Goal: Task Accomplishment & Management: Use online tool/utility

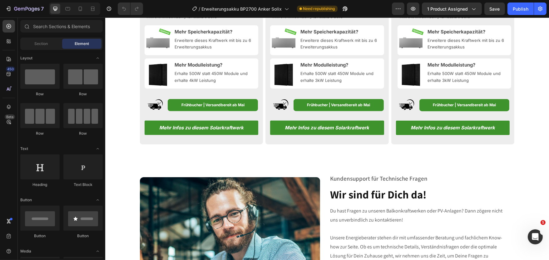
scroll to position [1236, 0]
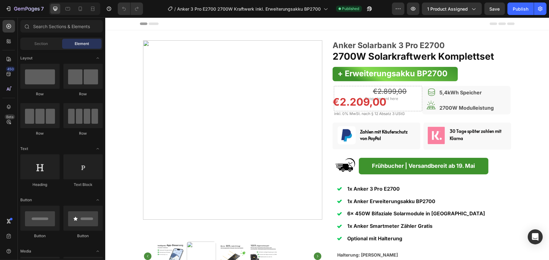
radio input "false"
click at [391, 170] on p "Frühbucher | Versandbereit ab 19. Mai" at bounding box center [422, 165] width 125 height 9
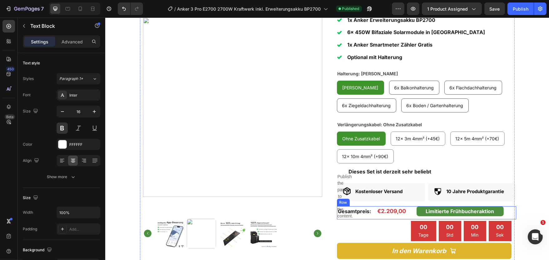
scroll to position [240, 0]
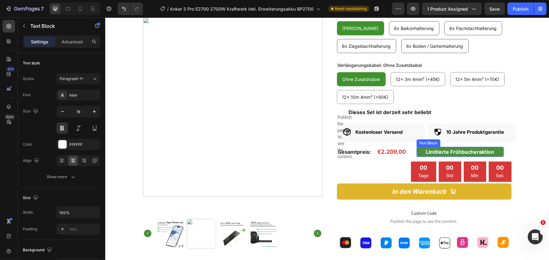
click at [491, 149] on strong "Limitierte Frühbucheraktion" at bounding box center [459, 152] width 68 height 6
click at [466, 141] on icon at bounding box center [465, 140] width 4 height 4
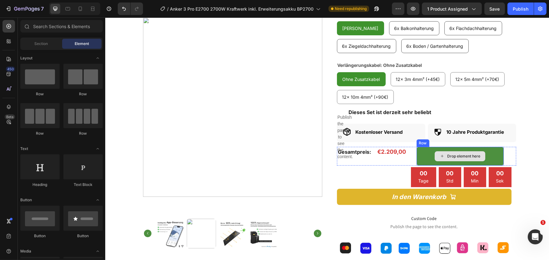
click at [425, 150] on div "Drop element here" at bounding box center [459, 156] width 87 height 19
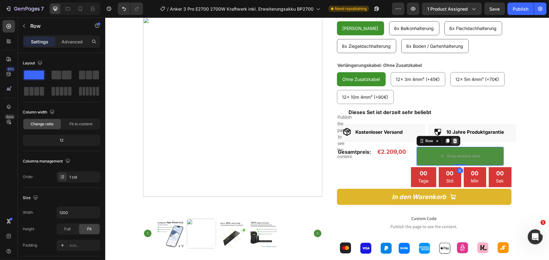
click at [454, 140] on icon at bounding box center [454, 140] width 4 height 4
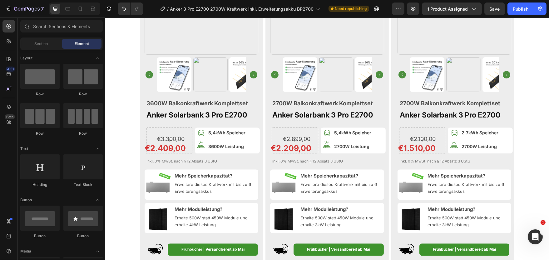
scroll to position [2115, 0]
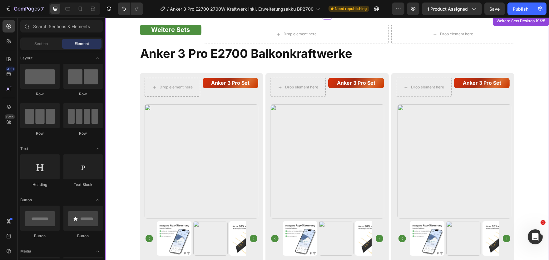
click at [150, 63] on div "Weitere Sets Text Block Row Drop element here Drop element here Row Anker 3 Pro…" at bounding box center [327, 46] width 375 height 43
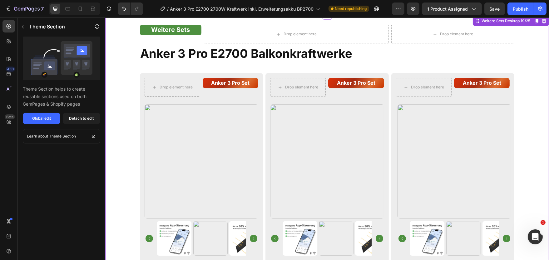
click at [146, 51] on strong "Anker 3 Pro E2700 Balkonkraftwerke" at bounding box center [246, 53] width 212 height 14
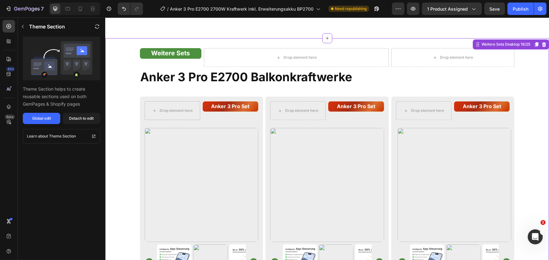
scroll to position [2012, 0]
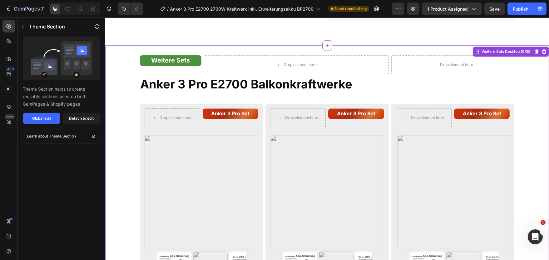
scroll to position [2046, 0]
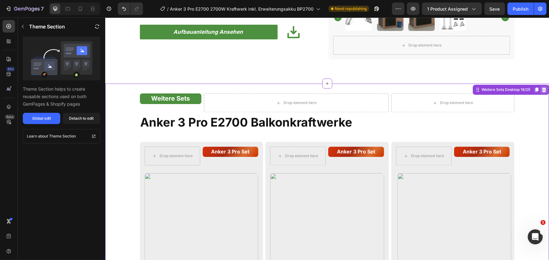
click at [544, 90] on icon at bounding box center [543, 89] width 5 height 5
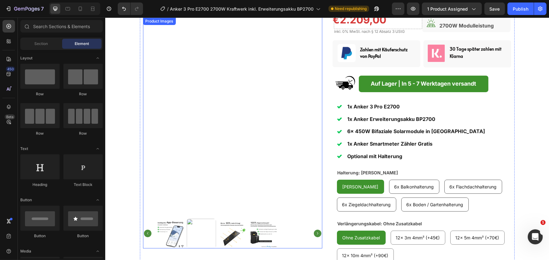
scroll to position [0, 0]
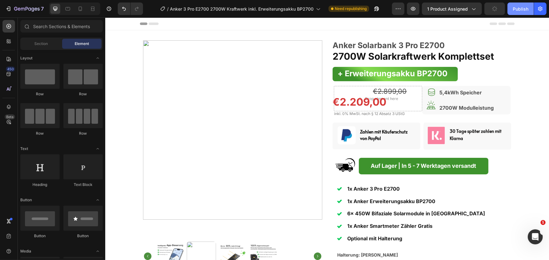
click at [516, 8] on div "Publish" at bounding box center [520, 9] width 16 height 7
click at [517, 9] on button "Publish" at bounding box center [520, 8] width 26 height 12
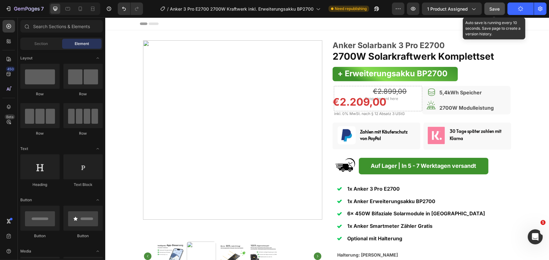
click at [494, 10] on span "Save" at bounding box center [494, 8] width 10 height 5
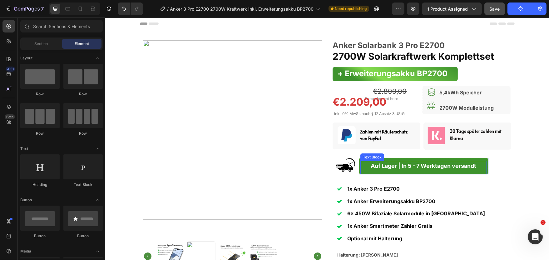
click at [370, 165] on strong "Auf Lager | In 5 - 7 Werktagen versandt" at bounding box center [422, 165] width 105 height 7
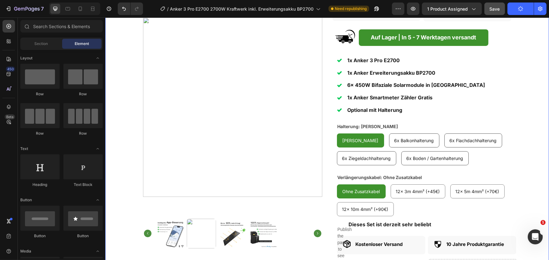
scroll to position [128, 0]
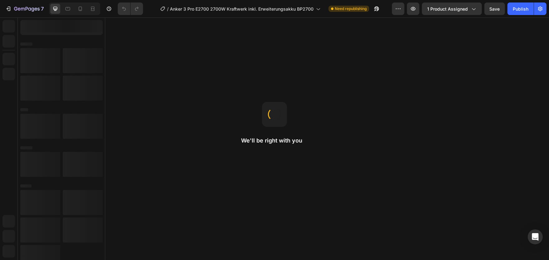
radio input "false"
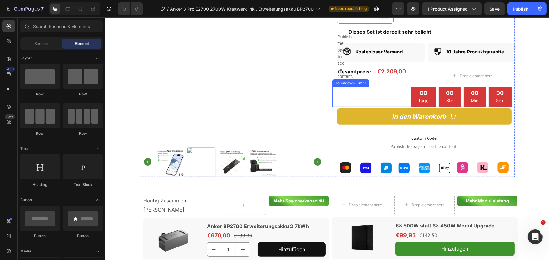
scroll to position [343, 0]
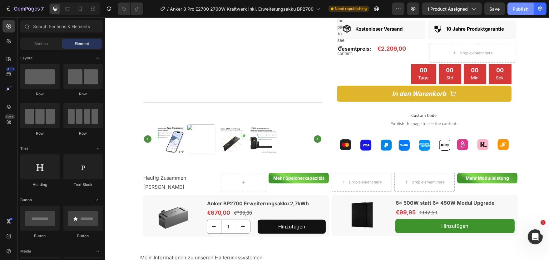
click at [523, 12] on button "Publish" at bounding box center [520, 8] width 26 height 12
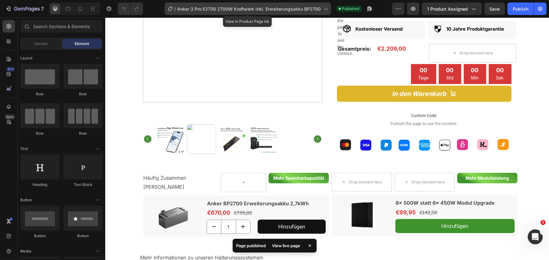
click at [323, 11] on icon at bounding box center [325, 9] width 6 height 6
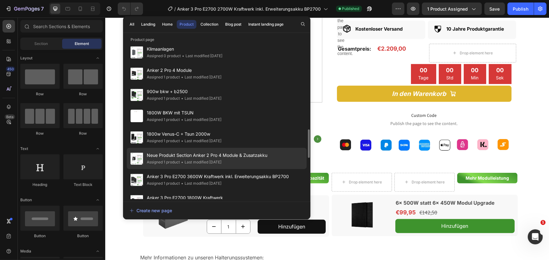
scroll to position [506, 0]
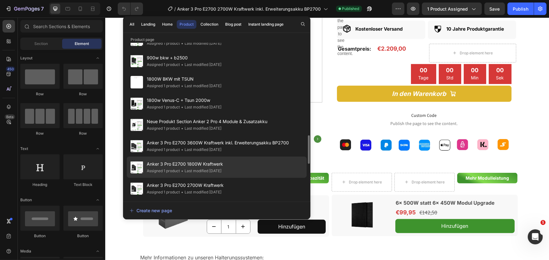
click at [198, 169] on div "• Last modified 4 months ago" at bounding box center [201, 171] width 42 height 6
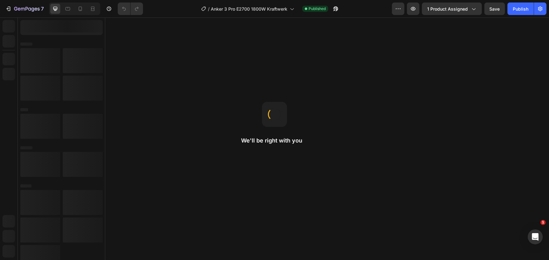
radio input "false"
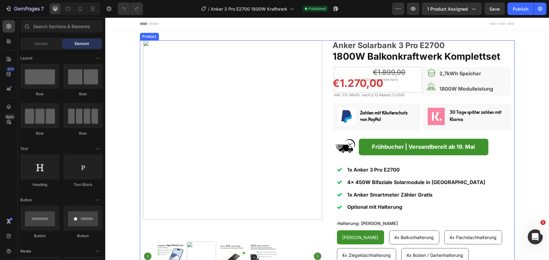
click at [394, 146] on strong "Frühbucher | Versandbereit ab 19. Mai" at bounding box center [422, 146] width 103 height 7
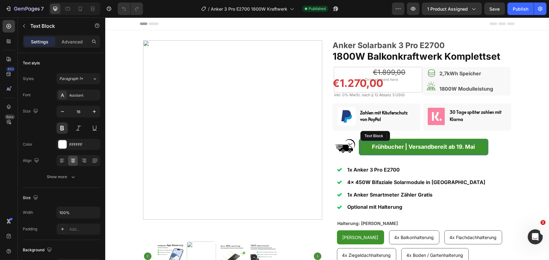
click at [394, 146] on strong "Frühbucher | Versandbereit ab 19. Mai" at bounding box center [422, 146] width 103 height 7
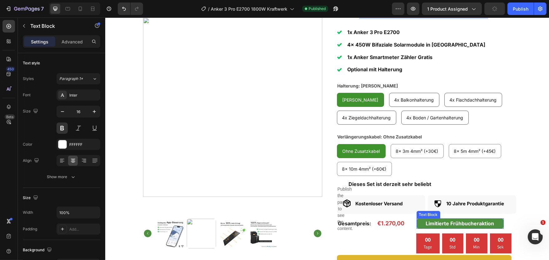
click at [487, 221] on strong "Limitierte Frühbucheraktion" at bounding box center [459, 223] width 68 height 6
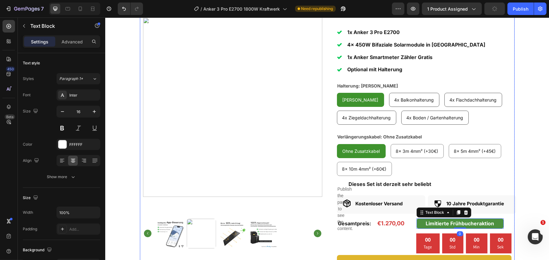
click at [484, 215] on div "Anker Solarbank 3 Pro E2700 Text Block 1800W Balkonkraftwerk Komplettset Headin…" at bounding box center [421, 113] width 179 height 420
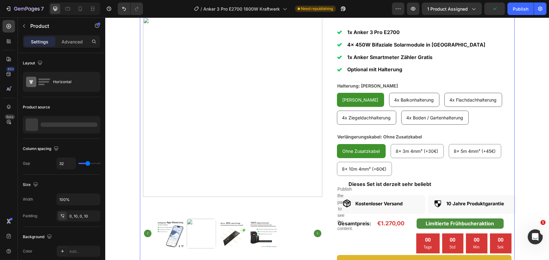
radio input "true"
click at [505, 220] on div "Limitierte Frühbucheraktion Text Block Row" at bounding box center [472, 224] width 87 height 13
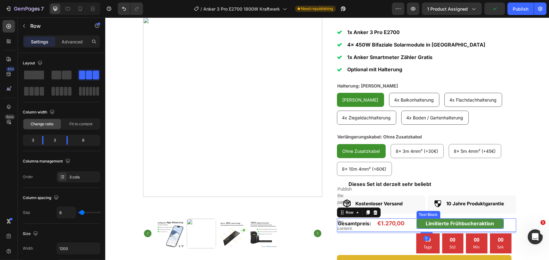
click at [433, 222] on strong "Limitierte Frühbucheraktion" at bounding box center [459, 223] width 68 height 6
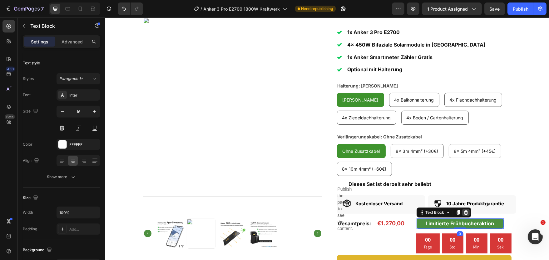
click at [465, 211] on icon at bounding box center [465, 212] width 4 height 4
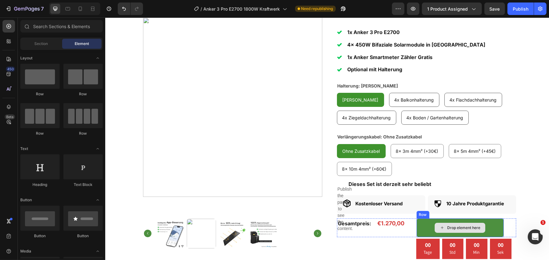
click at [459, 219] on div "Drop element here" at bounding box center [459, 227] width 87 height 19
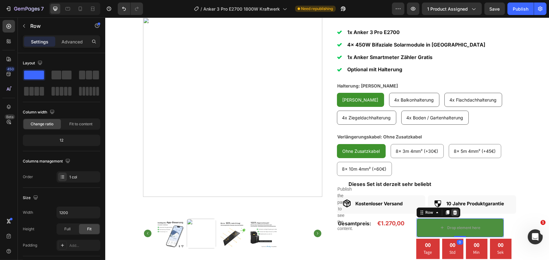
click at [455, 213] on icon at bounding box center [454, 212] width 5 height 5
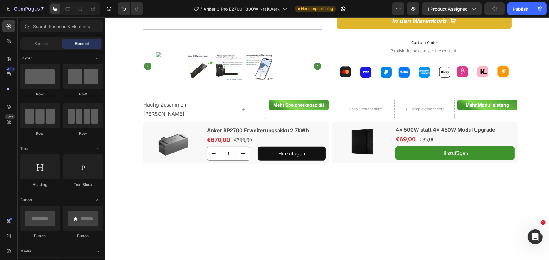
scroll to position [0, 0]
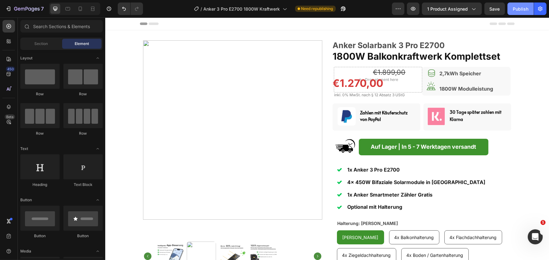
click at [514, 9] on div "Publish" at bounding box center [520, 9] width 16 height 7
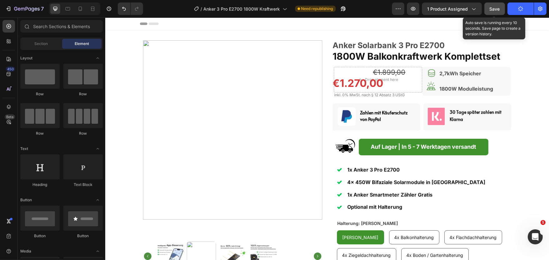
click at [496, 11] on span "Save" at bounding box center [494, 8] width 10 height 5
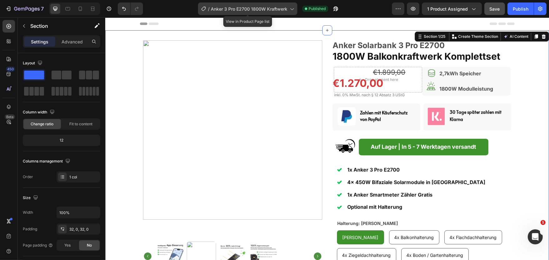
click at [296, 8] on div "/ Anker 3 Pro E2700 1800W Kraftwerk" at bounding box center [247, 8] width 99 height 12
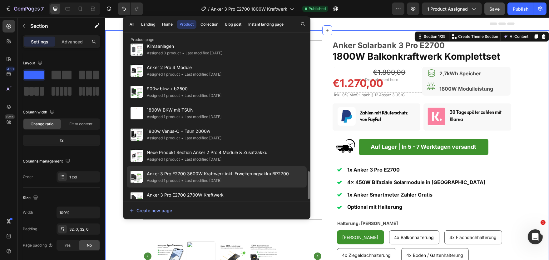
scroll to position [530, 0]
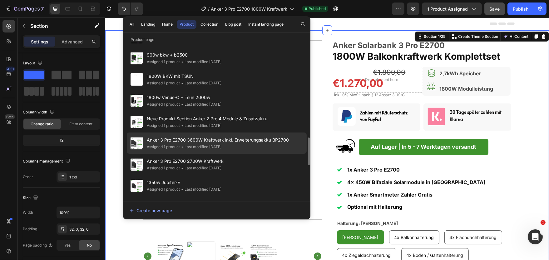
click at [206, 148] on div "• Last modified 4 months ago" at bounding box center [201, 147] width 42 height 6
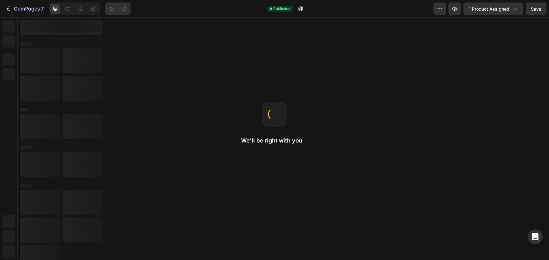
radio input "false"
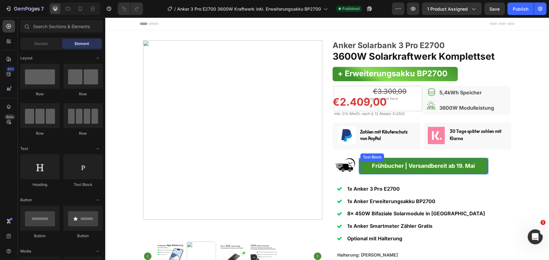
click at [387, 170] on div "Frühbucher | Versandbereit ab 19. Mai" at bounding box center [423, 166] width 127 height 10
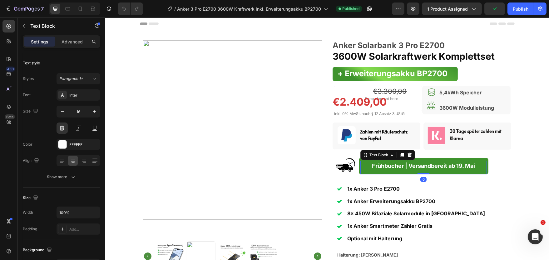
click at [387, 168] on strong "Frühbucher | Versandbereit ab 19. Mai" at bounding box center [422, 165] width 103 height 7
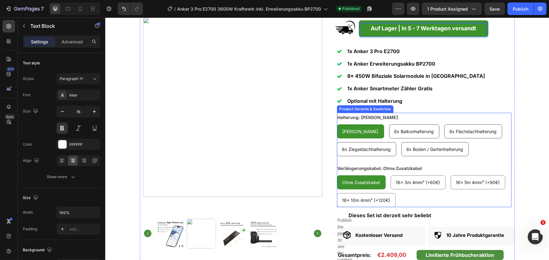
scroll to position [240, 0]
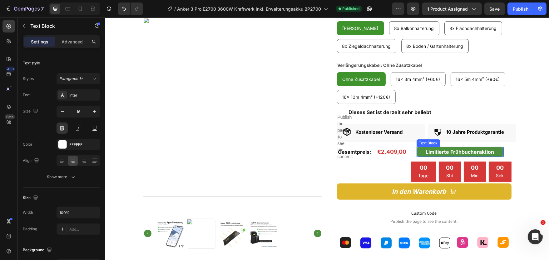
click at [484, 149] on strong "Limitierte Frühbucheraktion" at bounding box center [459, 152] width 68 height 6
click at [463, 140] on icon at bounding box center [465, 140] width 5 height 5
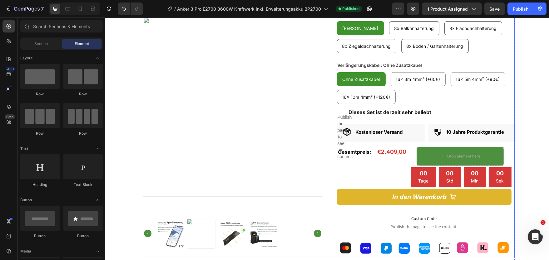
click at [440, 149] on div "Drop element here" at bounding box center [459, 156] width 87 height 19
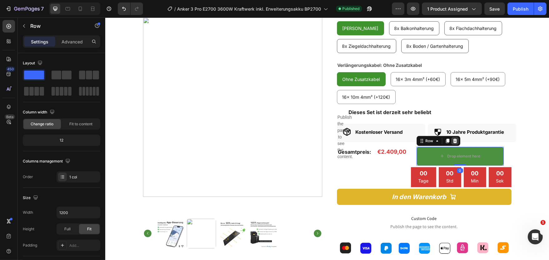
click at [454, 141] on icon at bounding box center [454, 140] width 5 height 5
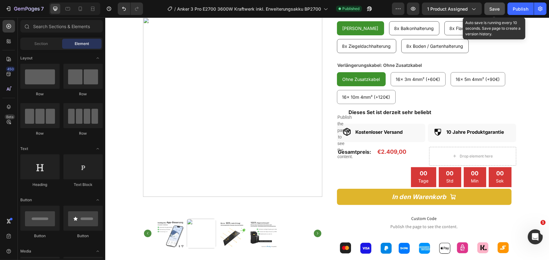
click at [491, 9] on span "Save" at bounding box center [494, 8] width 10 height 5
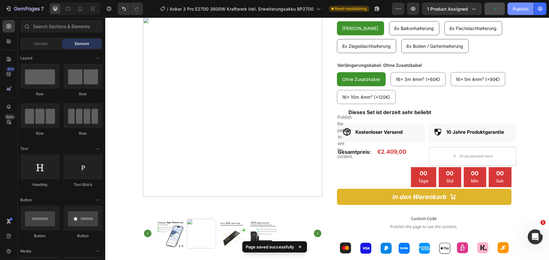
click at [515, 10] on div "Publish" at bounding box center [520, 9] width 16 height 7
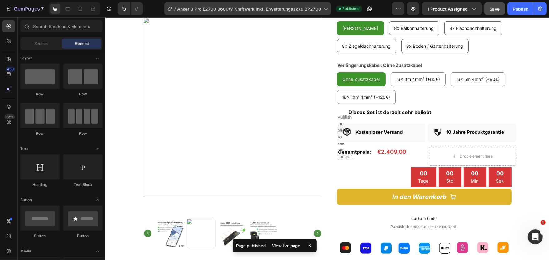
click at [327, 12] on div "/ Anker 3 Pro E2700 3600W Kraftwerk inkl. Erweiterungsakku BP2700" at bounding box center [247, 8] width 167 height 12
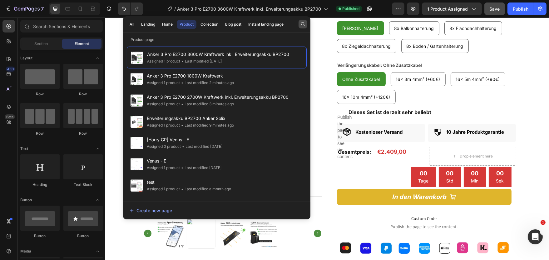
click at [303, 25] on icon "button" at bounding box center [303, 24] width 4 height 4
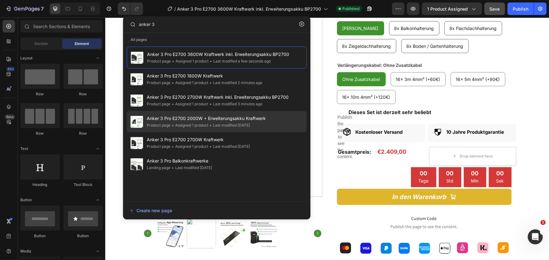
type input "anker 3"
click at [205, 124] on div "• Assigned 1 product" at bounding box center [189, 125] width 38 height 6
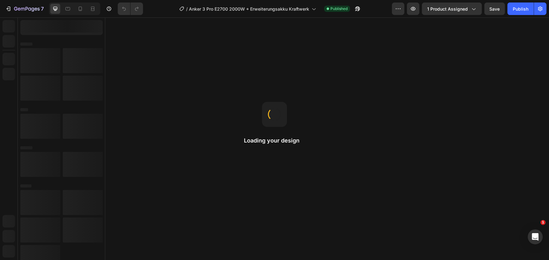
radio input "false"
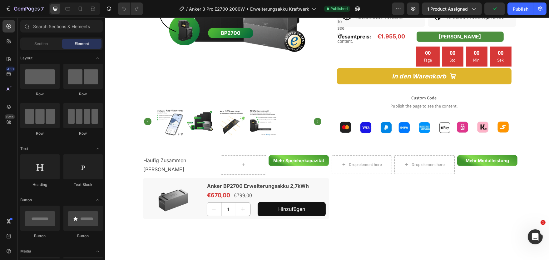
scroll to position [199, 0]
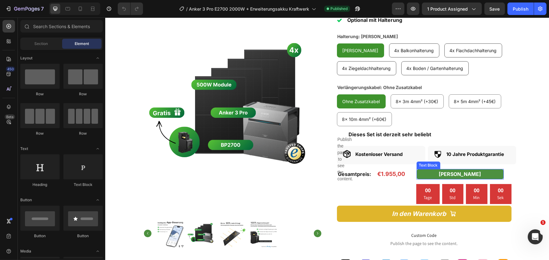
click at [447, 171] on strong "[PERSON_NAME]" at bounding box center [460, 174] width 42 height 6
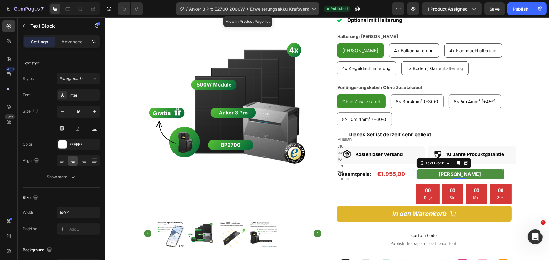
click at [311, 11] on div "/ Anker 3 Pro E2700 2000W + Erweiterungsakku Kraftwerk" at bounding box center [247, 8] width 143 height 12
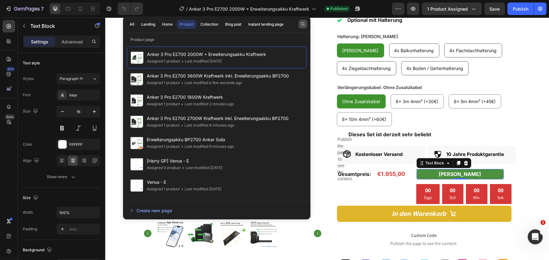
click at [305, 23] on icon "button" at bounding box center [302, 24] width 5 height 5
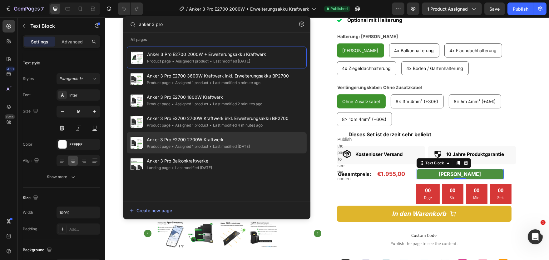
type input "anker 3 pro"
click at [179, 139] on span "Anker 3 Pro E2700 2700W Kraftwerk" at bounding box center [198, 139] width 103 height 7
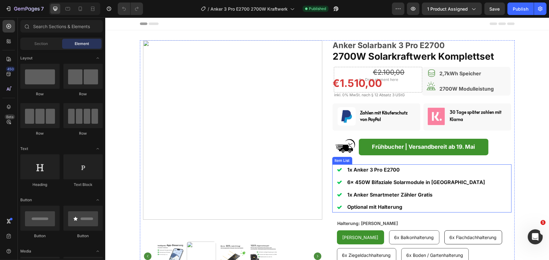
scroll to position [69, 0]
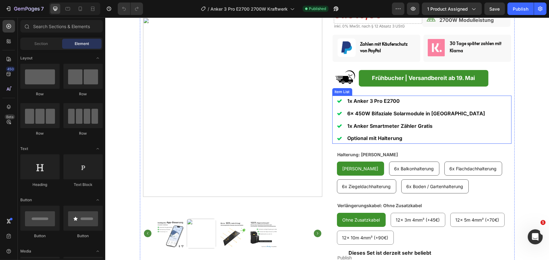
click at [424, 77] on strong "Frühbucher | Versandbereit ab 19. Mai" at bounding box center [422, 78] width 103 height 7
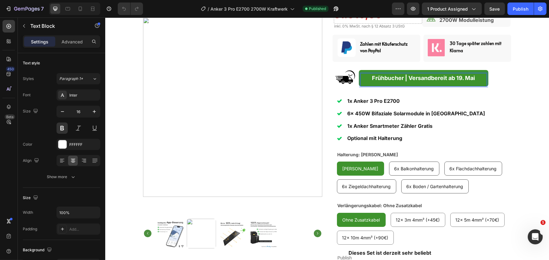
click at [424, 77] on strong "Frühbucher | Versandbereit ab 19. Mai" at bounding box center [422, 78] width 103 height 7
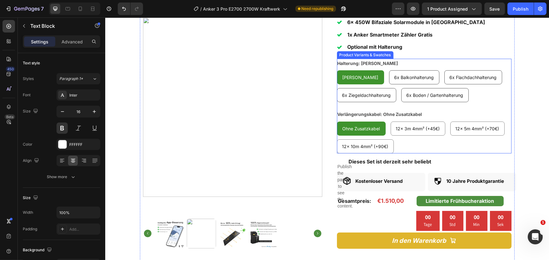
scroll to position [172, 0]
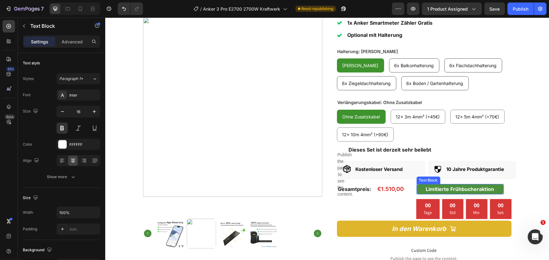
click at [474, 186] on strong "Limitierte Frühbucheraktion" at bounding box center [459, 189] width 68 height 6
click at [463, 179] on icon at bounding box center [465, 177] width 5 height 5
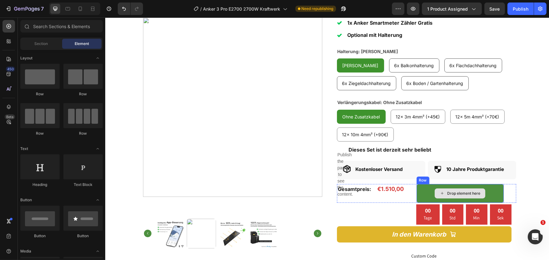
click at [431, 187] on div "Drop element here" at bounding box center [459, 193] width 87 height 19
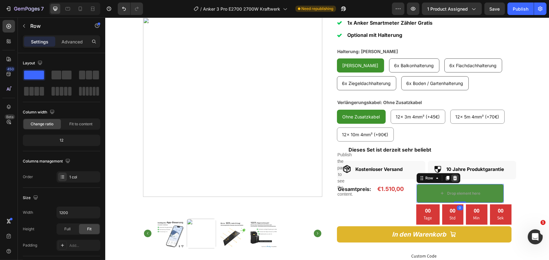
click at [455, 179] on icon at bounding box center [454, 178] width 4 height 4
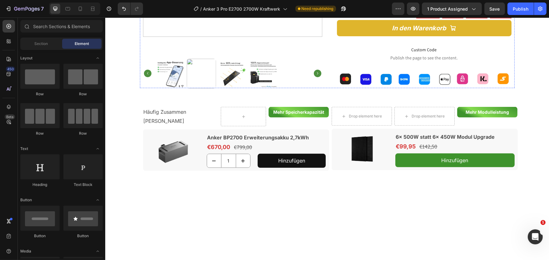
scroll to position [206, 0]
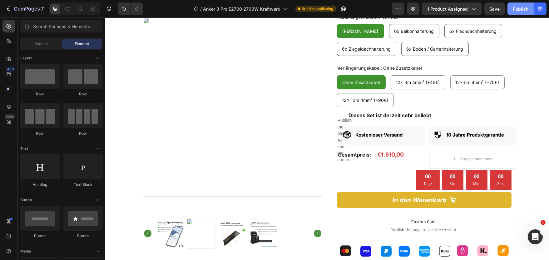
click at [520, 5] on button "Publish" at bounding box center [520, 8] width 26 height 12
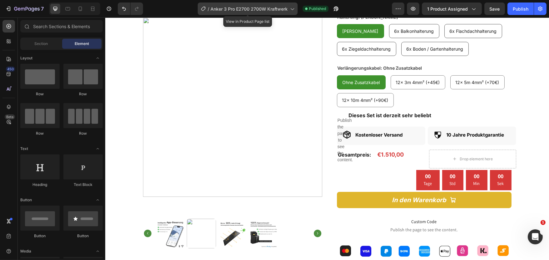
click at [243, 9] on span "Anker 3 Pro E2700 2700W Kraftwerk" at bounding box center [248, 9] width 77 height 7
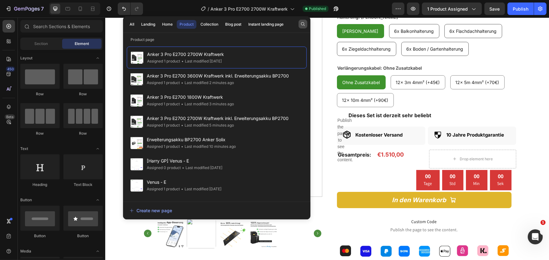
click at [301, 24] on button "button" at bounding box center [302, 24] width 9 height 9
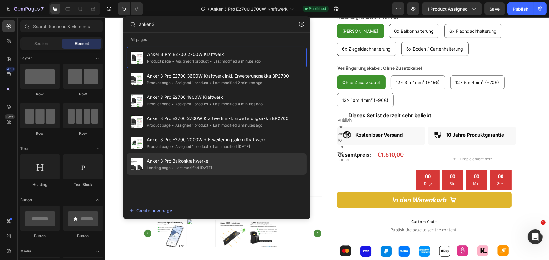
type input "anker 3"
click at [180, 162] on span "Anker 3 Pro Balkonkraftwerke" at bounding box center [179, 160] width 65 height 7
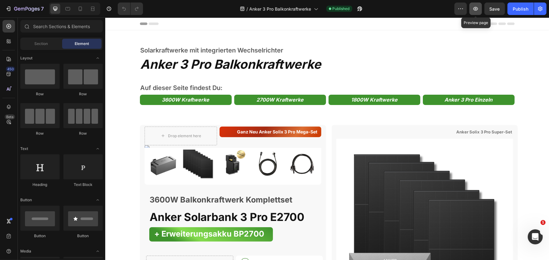
click at [475, 11] on icon "button" at bounding box center [475, 9] width 6 height 6
click at [259, 101] on strong "2700W Kraftwerke" at bounding box center [279, 99] width 47 height 6
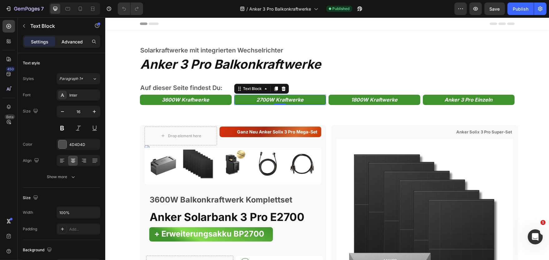
click at [72, 39] on p "Advanced" at bounding box center [71, 41] width 21 height 7
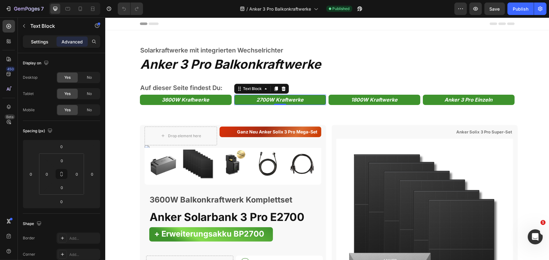
click at [36, 43] on p "Settings" at bounding box center [39, 41] width 17 height 7
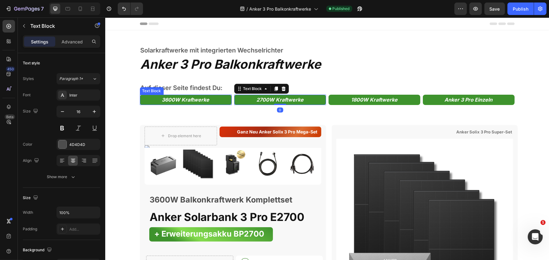
click at [186, 99] on strong "3600W Kraftwerke" at bounding box center [185, 99] width 47 height 6
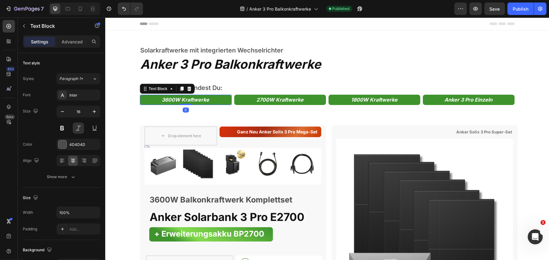
click at [186, 99] on strong "3600W Kraftwerke" at bounding box center [185, 99] width 47 height 6
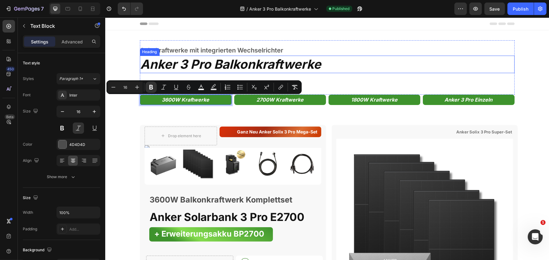
click at [373, 62] on h2 "Anker 3 Pro Balkonkraftwerke" at bounding box center [327, 64] width 375 height 17
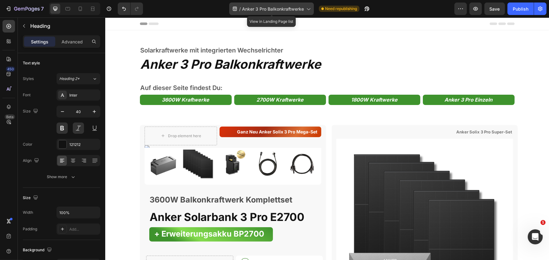
click at [283, 11] on span "Anker 3 Pro Balkonkraftwerke" at bounding box center [273, 9] width 62 height 7
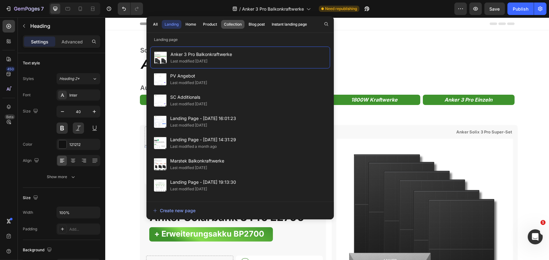
click at [232, 25] on div "Collection" at bounding box center [233, 25] width 18 height 6
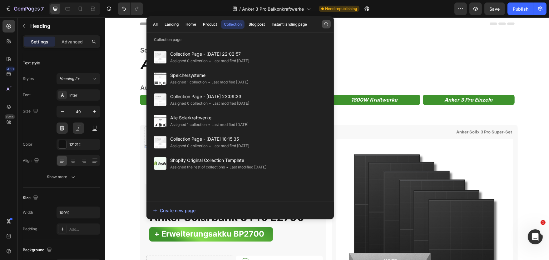
click at [325, 24] on icon "button" at bounding box center [326, 24] width 5 height 5
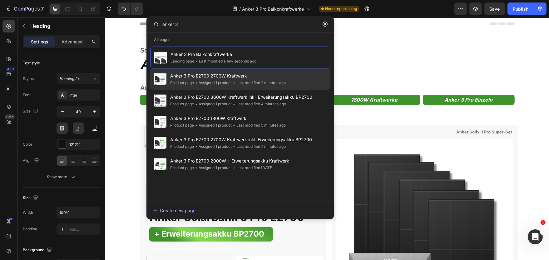
type input "anker 3"
click at [208, 79] on span "Anker 3 Pro E2700 2700W Kraftwerk" at bounding box center [227, 75] width 115 height 7
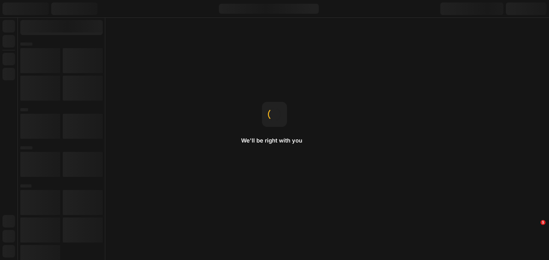
radio input "false"
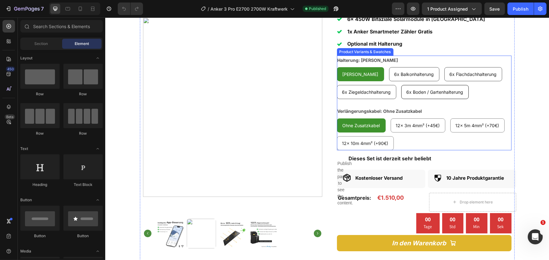
scroll to position [172, 0]
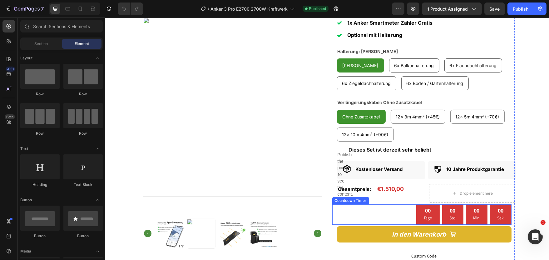
click at [379, 208] on div "00 Tage 00 Std 00 Min 00 Sek" at bounding box center [421, 214] width 179 height 20
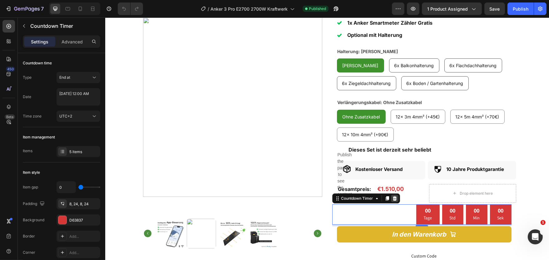
click at [394, 197] on icon at bounding box center [394, 198] width 4 height 4
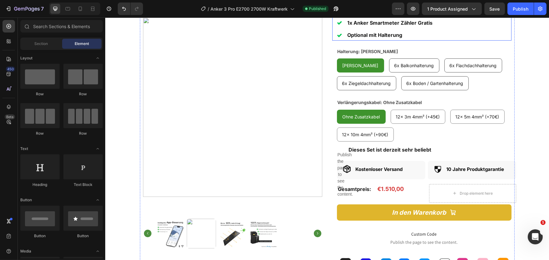
drag, startPoint x: 598, startPoint y: 26, endPoint x: 498, endPoint y: 21, distance: 100.3
click at [517, 7] on div "Publish" at bounding box center [520, 9] width 16 height 7
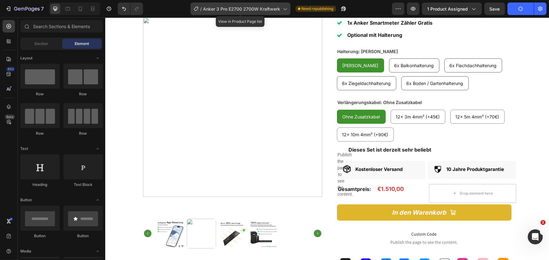
click at [238, 11] on span "Anker 3 Pro E2700 2700W Kraftwerk" at bounding box center [241, 9] width 77 height 7
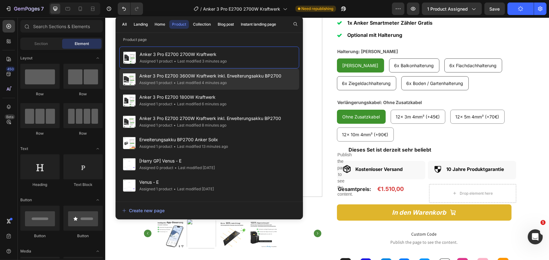
click at [191, 77] on span "Anker 3 Pro E2700 3600W Kraftwerk inkl. Erweiterungsakku BP2700" at bounding box center [210, 75] width 142 height 7
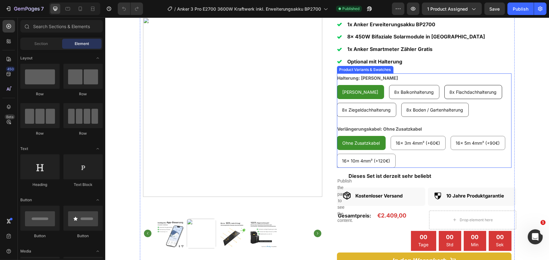
scroll to position [206, 0]
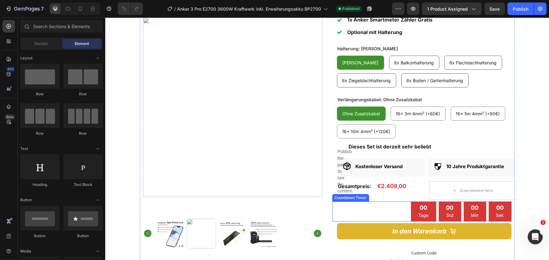
click at [380, 204] on div "00 Tage 00 Std 00 Min 00 Sek" at bounding box center [421, 211] width 179 height 20
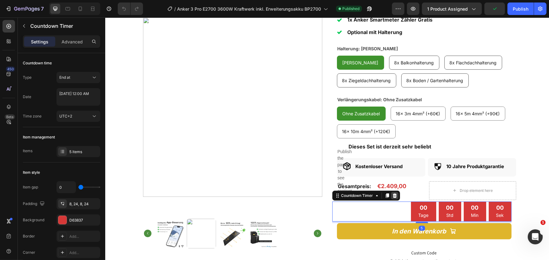
click at [393, 195] on icon at bounding box center [394, 195] width 4 height 4
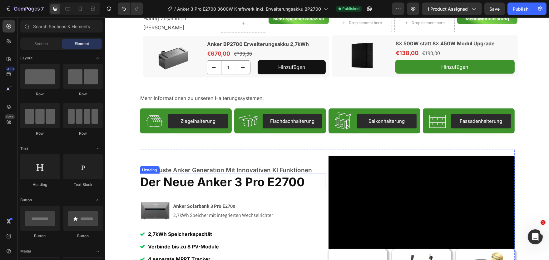
scroll to position [618, 0]
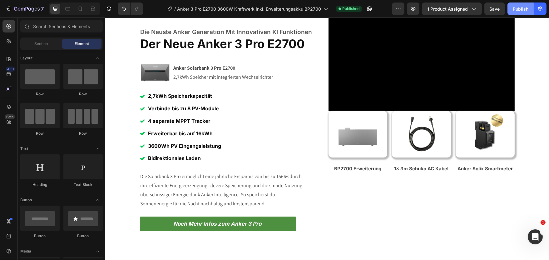
click at [520, 12] on div "Publish" at bounding box center [520, 9] width 16 height 7
click at [517, 9] on div "Publish" at bounding box center [520, 9] width 16 height 7
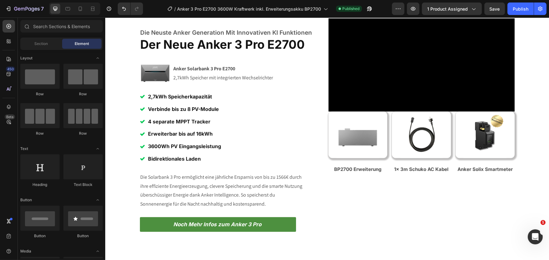
scroll to position [309, 0]
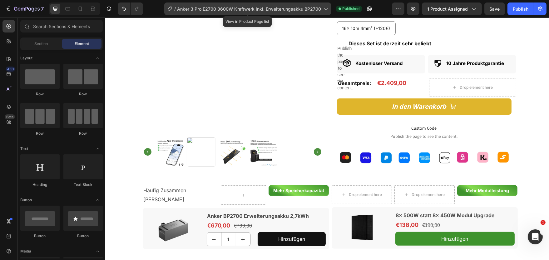
click at [326, 7] on icon at bounding box center [325, 9] width 6 height 6
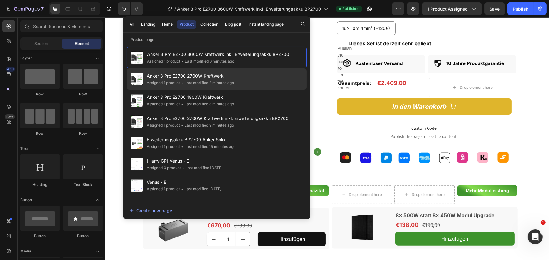
click at [0, 0] on div "• Last modified 2 minutes ago" at bounding box center [0, 0] width 0 height 0
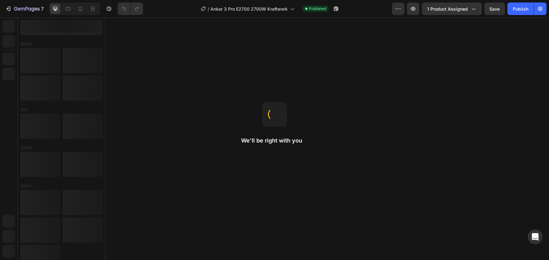
radio input "false"
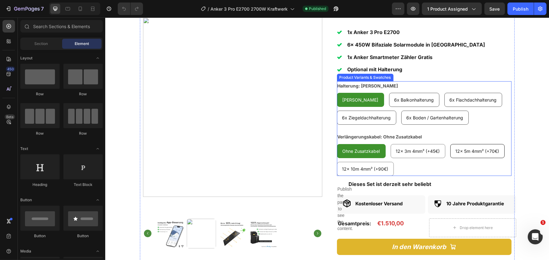
scroll to position [206, 0]
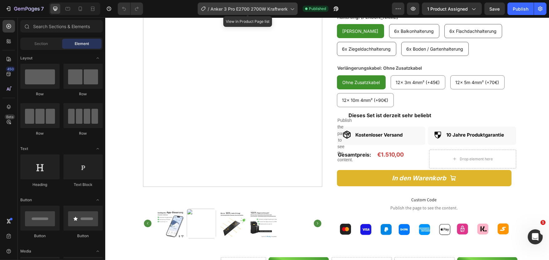
click at [250, 10] on span "Anker 3 Pro E2700 2700W Kraftwerk" at bounding box center [248, 9] width 77 height 7
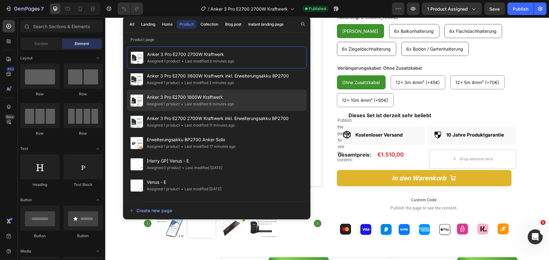
click at [211, 111] on div "Anker 3 Pro E2700 1800W Kraftwerk Assigned 1 product • Last modified 9 minutes …" at bounding box center [217, 121] width 180 height 21
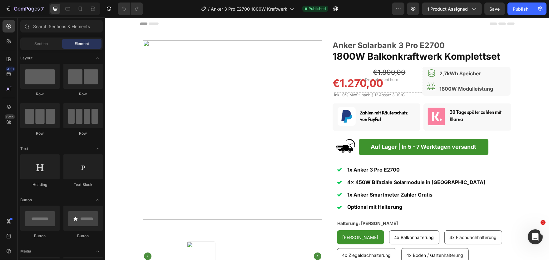
scroll to position [240, 0]
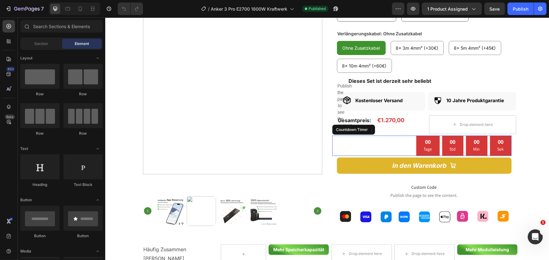
drag, startPoint x: 350, startPoint y: 149, endPoint x: 362, endPoint y: 143, distance: 13.8
click at [350, 149] on div "00 Tage 00 Std 00 Min 00 Sek" at bounding box center [421, 145] width 179 height 20
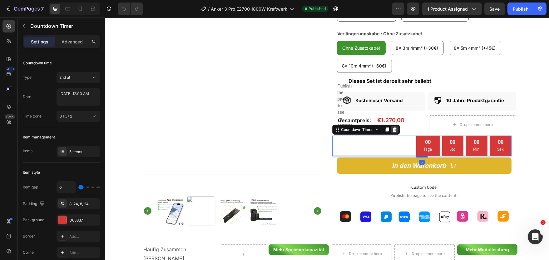
click at [395, 131] on icon at bounding box center [394, 129] width 4 height 4
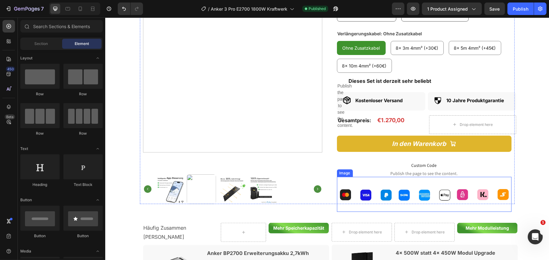
scroll to position [69, 0]
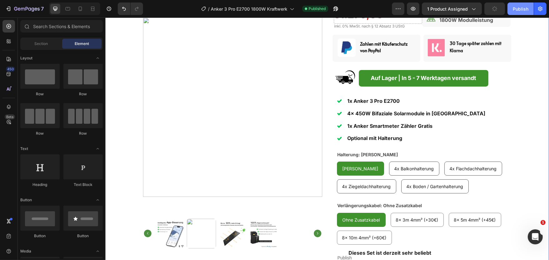
click at [519, 14] on button "Publish" at bounding box center [520, 8] width 26 height 12
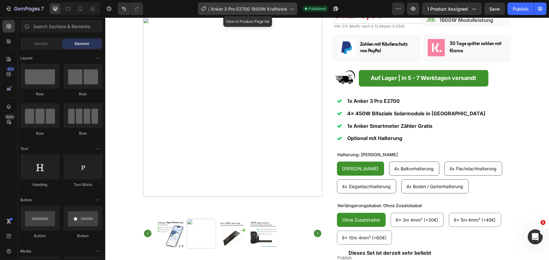
click at [286, 7] on span "Anker 3 Pro E2700 1800W Kraftwerk" at bounding box center [249, 9] width 76 height 7
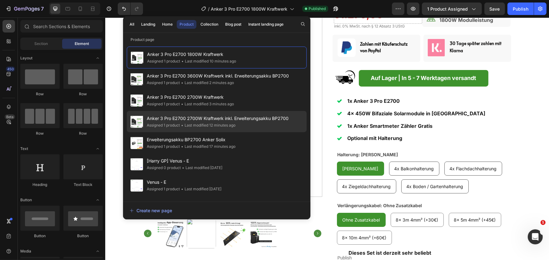
click at [0, 0] on div "• Last modified 12 minutes ago" at bounding box center [0, 0] width 0 height 0
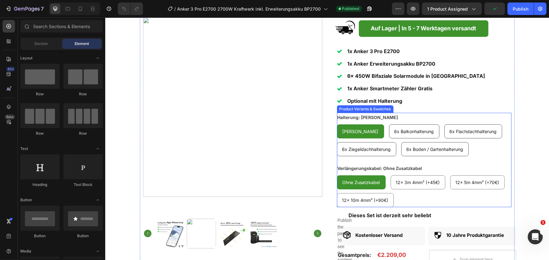
scroll to position [309, 0]
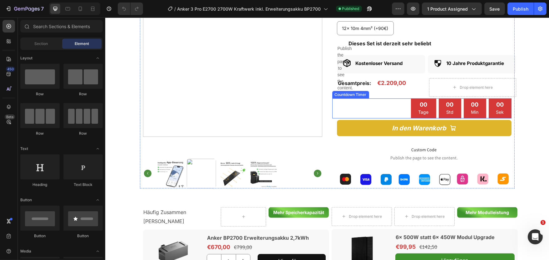
click at [395, 104] on div "00 Tage 00 Std 00 Min 00 Sek" at bounding box center [421, 108] width 179 height 20
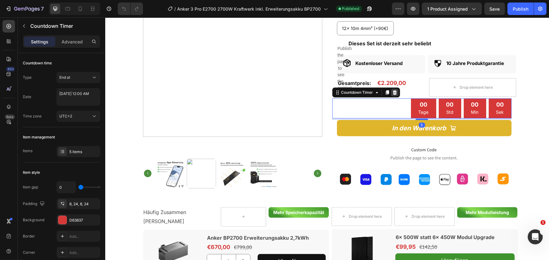
click at [395, 94] on icon at bounding box center [394, 92] width 4 height 4
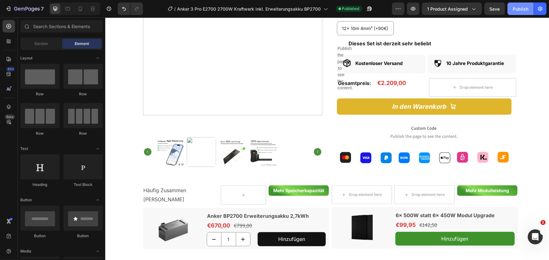
click at [518, 14] on button "Publish" at bounding box center [520, 8] width 26 height 12
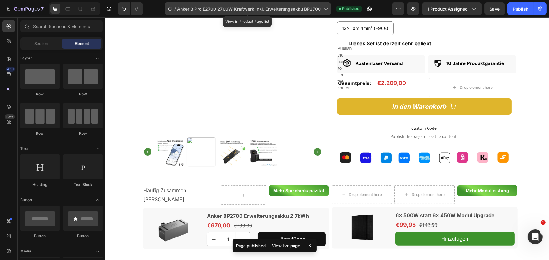
click at [290, 8] on span "Anker 3 Pro E2700 2700W Kraftwerk inkl. Erweiterungsakku BP2700" at bounding box center [249, 9] width 144 height 7
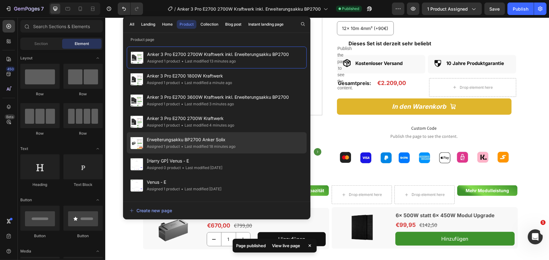
click at [193, 139] on span "Erweiterungsakku BP2700 Anker Solix" at bounding box center [191, 139] width 89 height 7
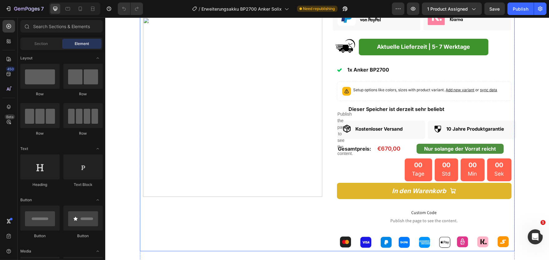
click at [369, 163] on div "00 Tage 00 Std 00 Min 00 Sek" at bounding box center [421, 169] width 179 height 23
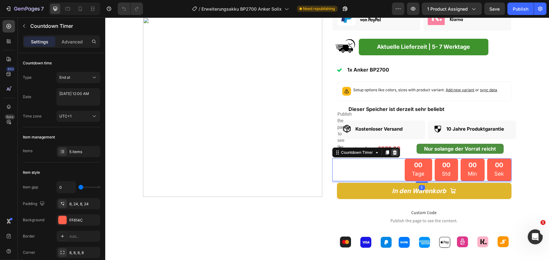
click at [398, 154] on div at bounding box center [393, 152] width 7 height 7
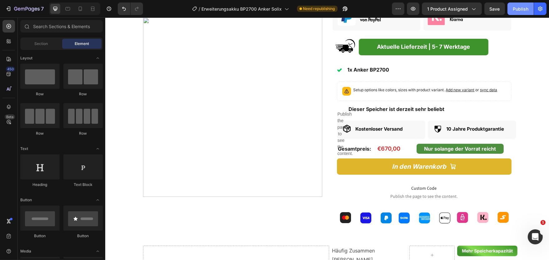
click at [517, 12] on div "Publish" at bounding box center [520, 9] width 16 height 7
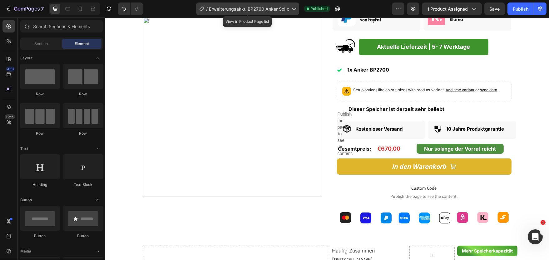
click at [272, 5] on div "/ Erweiterungsakku BP2700 Anker Solix" at bounding box center [247, 8] width 103 height 12
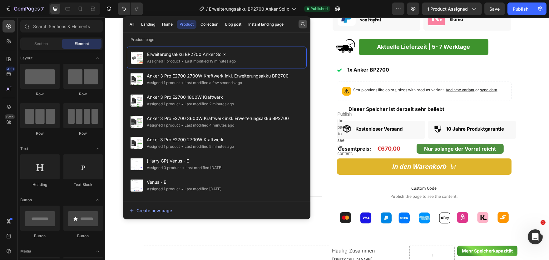
click at [305, 22] on button "button" at bounding box center [302, 24] width 9 height 9
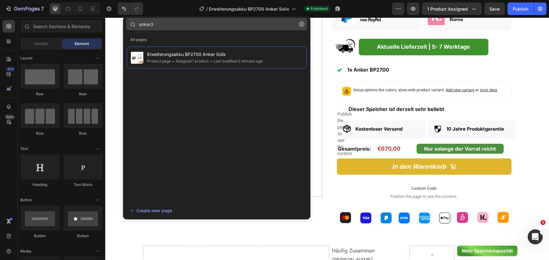
click at [167, 27] on input "anker3" at bounding box center [216, 24] width 181 height 12
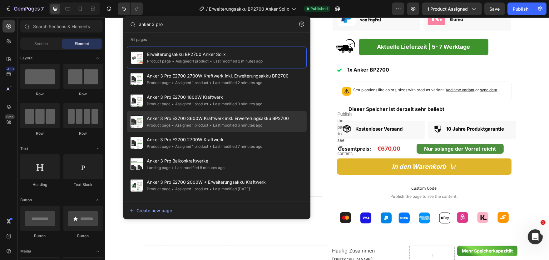
type input "anker 3 pro"
click at [191, 120] on span "Anker 3 Pro E2700 3600W Kraftwerk inkl. Erweiterungsakku BP2700" at bounding box center [218, 118] width 142 height 7
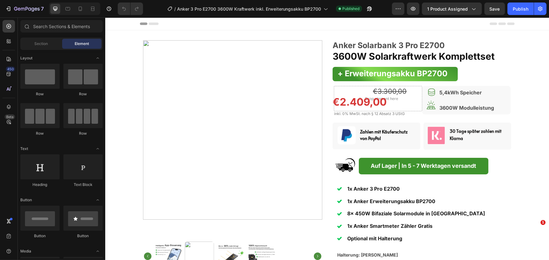
radio input "false"
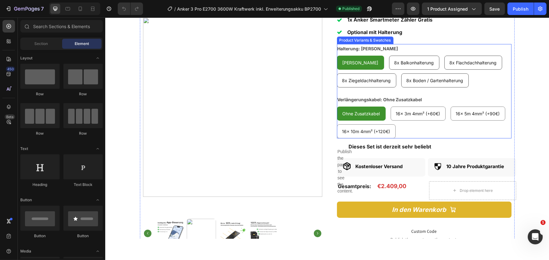
scroll to position [240, 0]
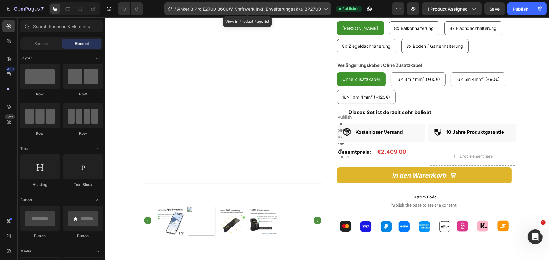
click at [326, 9] on icon at bounding box center [325, 9] width 6 height 6
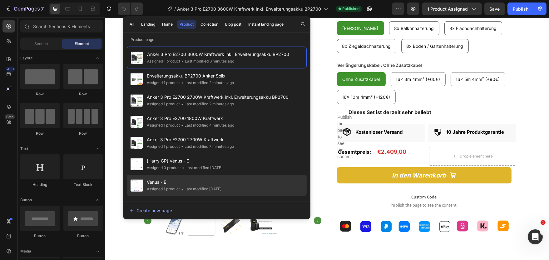
click at [177, 184] on span "Venus - E" at bounding box center [184, 181] width 75 height 7
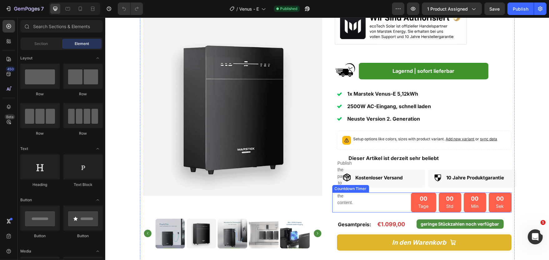
click at [374, 202] on div "00 Tage 00 Std 00 Min 00 Sek" at bounding box center [421, 202] width 179 height 20
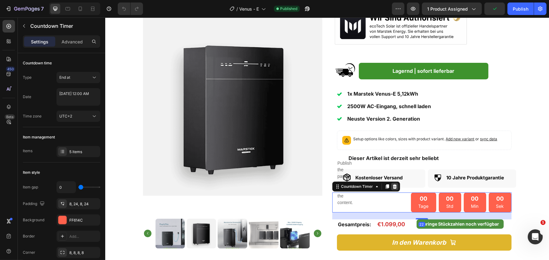
click at [393, 187] on icon at bounding box center [394, 186] width 5 height 5
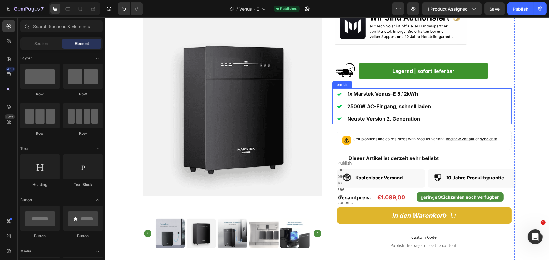
scroll to position [69, 0]
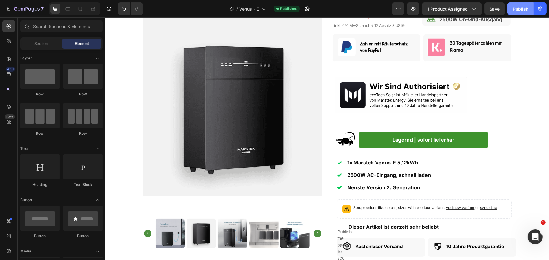
click at [517, 9] on div "Publish" at bounding box center [520, 9] width 16 height 7
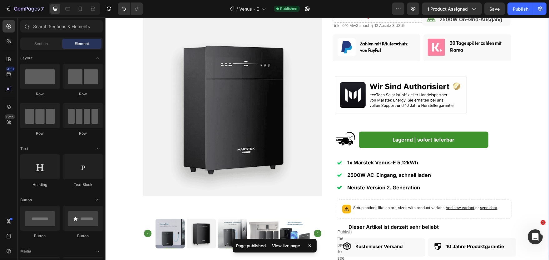
click at [515, 148] on div "Product Images Marstek Venus-E 5,12kWh Neuste Version Text Block AC gekoppelter…" at bounding box center [327, 164] width 444 height 385
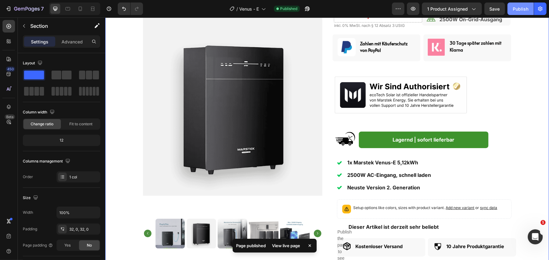
click at [516, 10] on div "Publish" at bounding box center [520, 9] width 16 height 7
click at [262, 11] on icon at bounding box center [263, 9] width 6 height 6
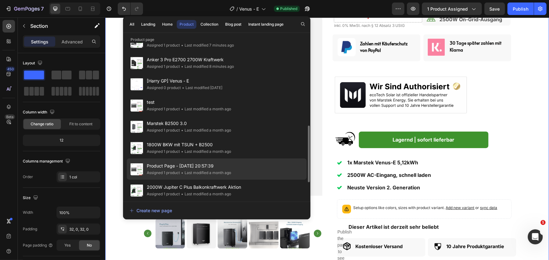
scroll to position [169, 0]
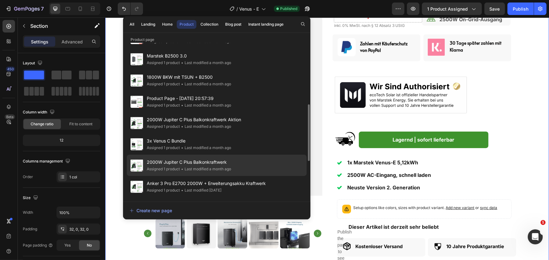
click div "• Last modified a month ago"
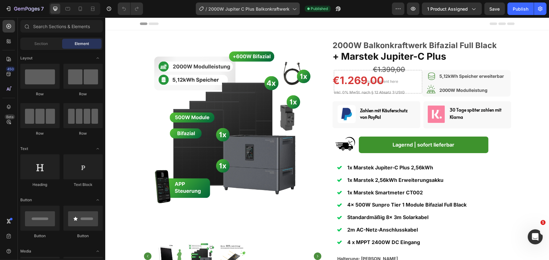
click at [293, 12] on icon at bounding box center [294, 9] width 6 height 6
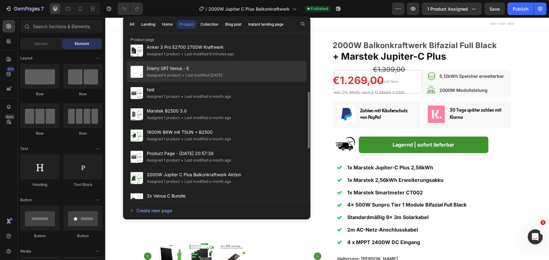
scroll to position [203, 0]
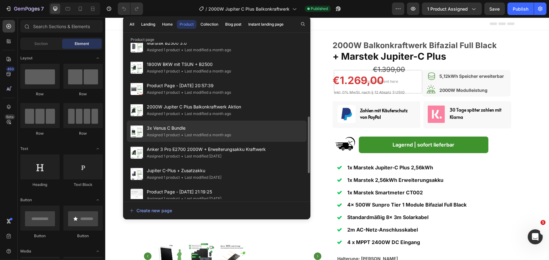
click at [184, 128] on span "3x Venus C Bundle" at bounding box center [189, 127] width 84 height 7
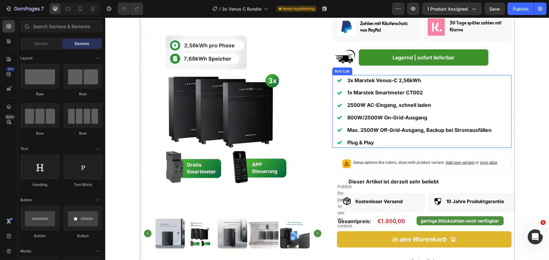
scroll to position [172, 0]
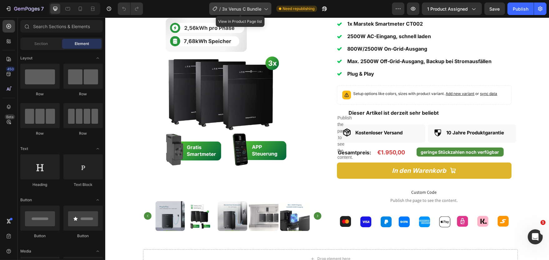
click at [259, 7] on span "3x Venus C Bundle" at bounding box center [241, 9] width 39 height 7
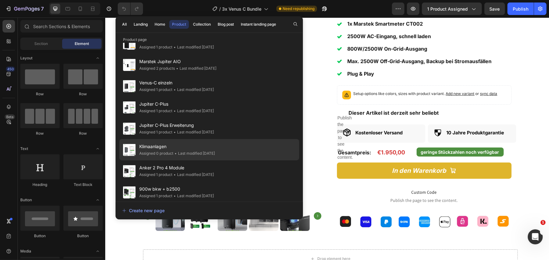
scroll to position [506, 0]
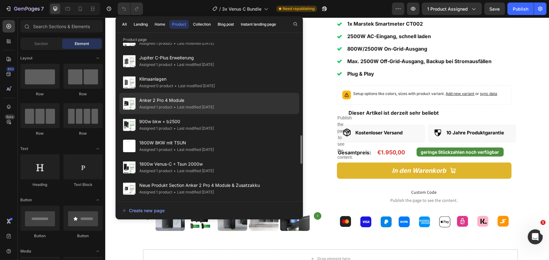
click at [203, 100] on span "Anker 2 Pro 4 Module" at bounding box center [176, 99] width 75 height 7
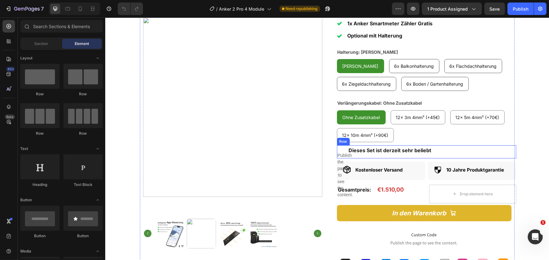
scroll to position [34, 0]
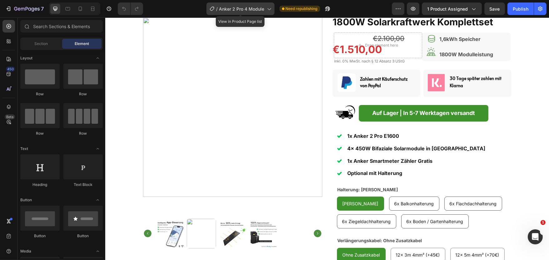
click at [249, 5] on div "/ Anker 2 Pro 4 Module" at bounding box center [240, 8] width 68 height 12
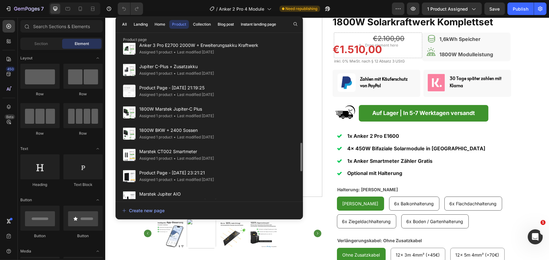
scroll to position [361, 0]
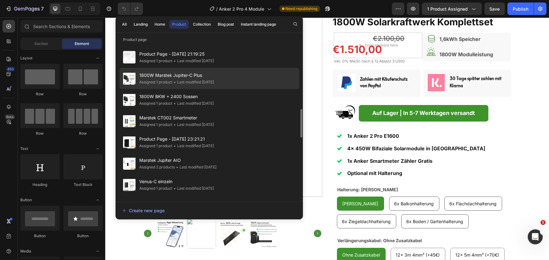
click at [192, 79] on span "1800W Marstek Jupiter-C Plus" at bounding box center [176, 74] width 75 height 7
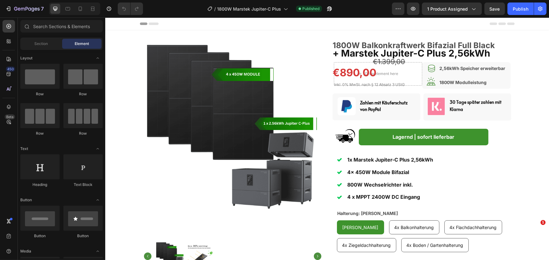
radio input "false"
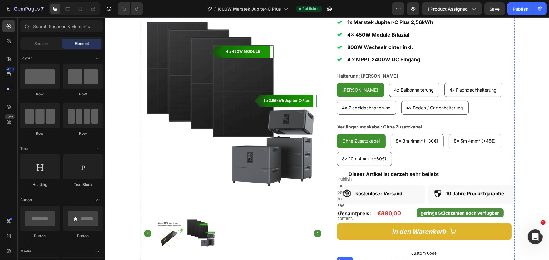
scroll to position [69, 0]
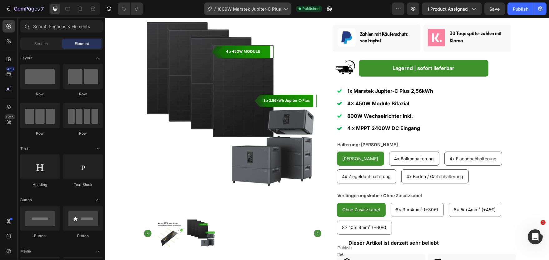
click at [288, 10] on icon at bounding box center [285, 9] width 6 height 6
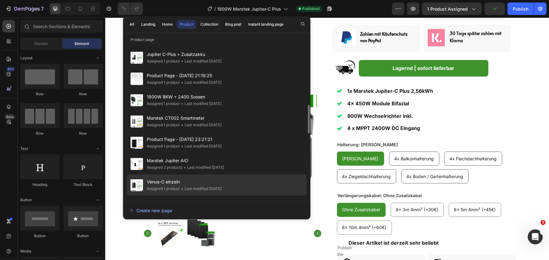
scroll to position [408, 0]
